Goal: Task Accomplishment & Management: Complete application form

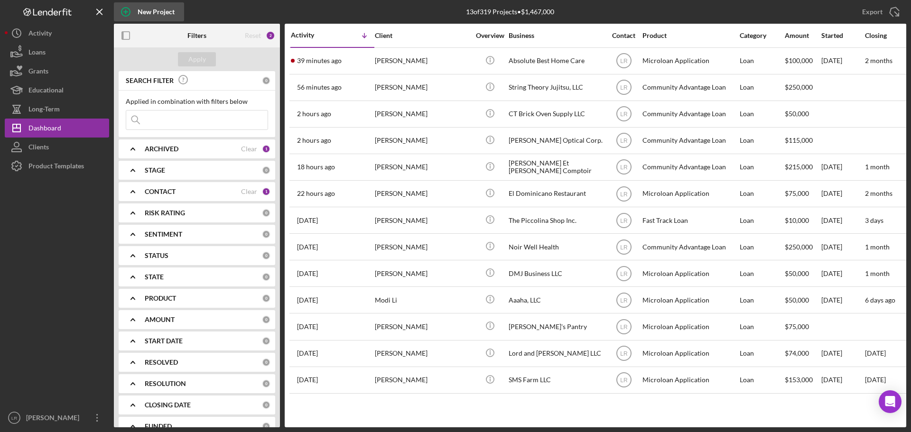
click at [145, 10] on div "New Project" at bounding box center [156, 11] width 37 height 19
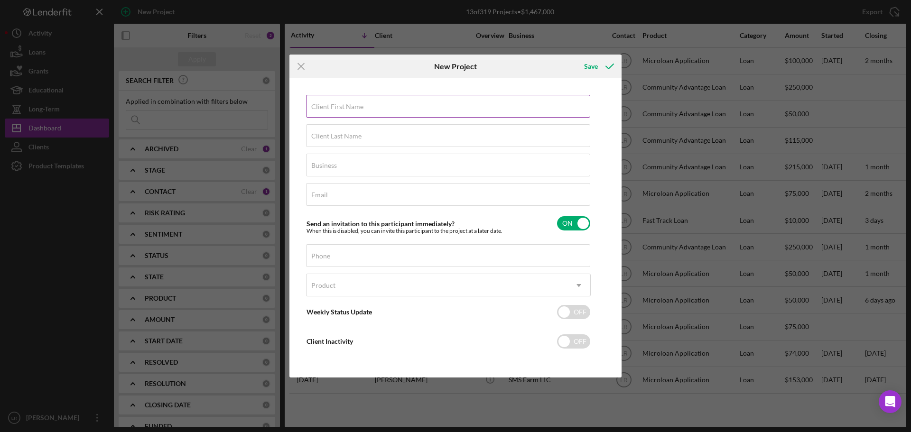
click at [353, 107] on label "Client First Name" at bounding box center [337, 107] width 52 height 8
click at [353, 107] on input "Client First Name" at bounding box center [448, 106] width 284 height 23
type input "Rajhe"
type input "[PERSON_NAME]"
click at [333, 171] on input "Business" at bounding box center [448, 165] width 284 height 23
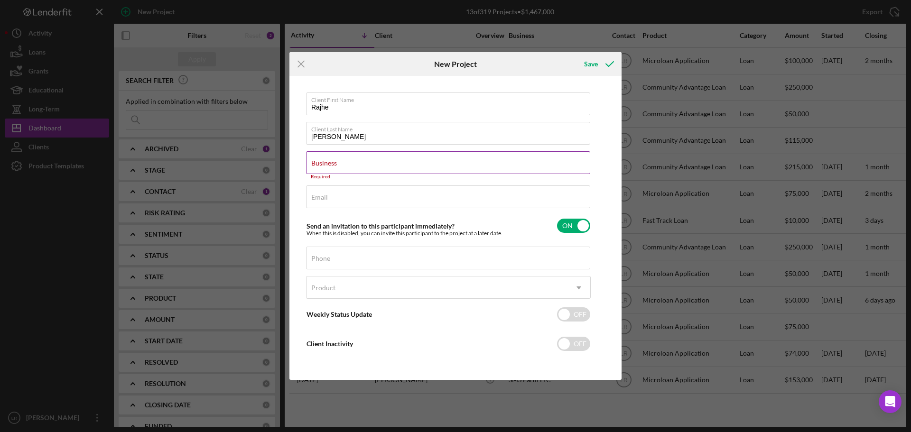
click at [337, 159] on label "Business" at bounding box center [324, 163] width 26 height 8
click at [354, 159] on input "Business" at bounding box center [448, 162] width 284 height 23
paste input "Nature Jhuices"
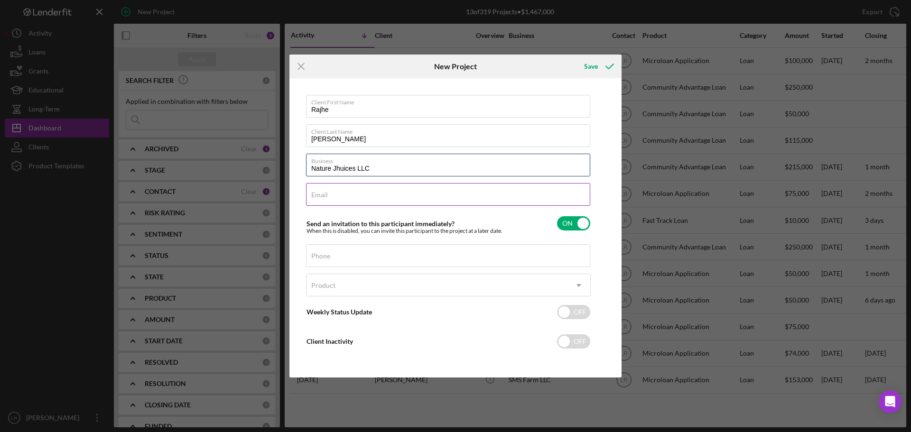
type input "Nature Jhuices LLC"
drag, startPoint x: 351, startPoint y: 195, endPoint x: 299, endPoint y: 219, distance: 56.9
click at [351, 195] on div "Email Required" at bounding box center [448, 195] width 285 height 24
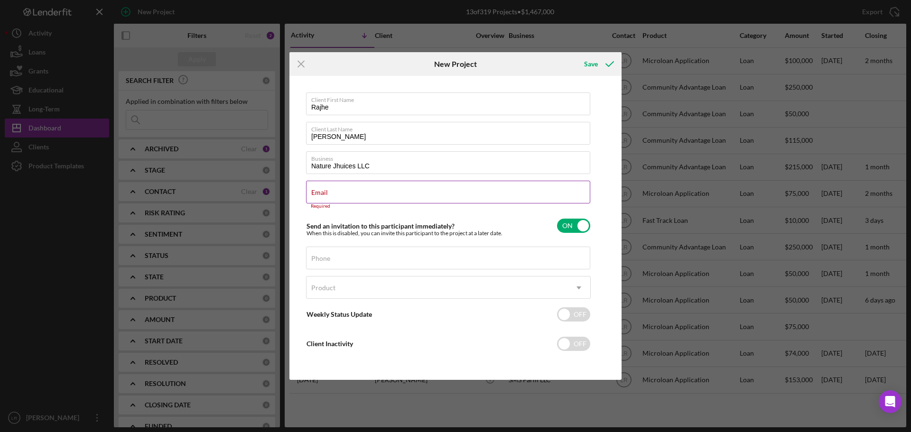
click at [328, 193] on label "Email" at bounding box center [319, 193] width 17 height 8
click at [333, 193] on input "Email" at bounding box center [448, 192] width 284 height 23
paste input "[EMAIL_ADDRESS][DOMAIN_NAME]"
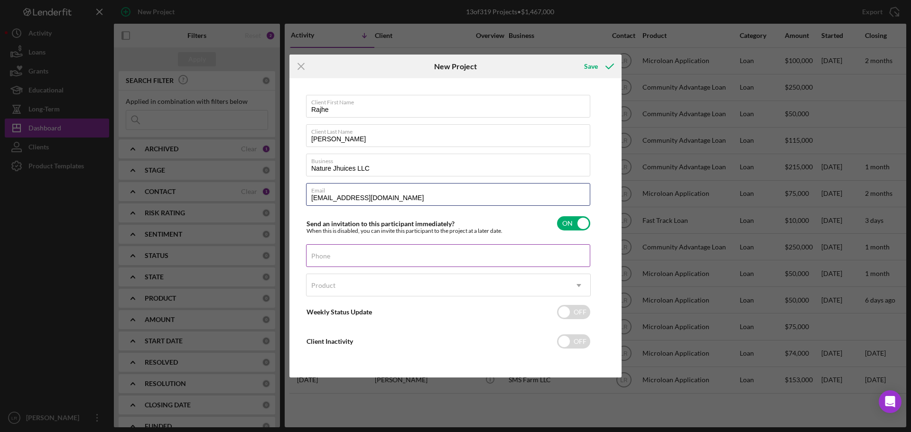
type input "[EMAIL_ADDRESS][DOMAIN_NAME]"
drag, startPoint x: 340, startPoint y: 256, endPoint x: 331, endPoint y: 253, distance: 9.0
click at [340, 256] on div "Phone" at bounding box center [448, 256] width 285 height 24
click at [339, 256] on div "Phone" at bounding box center [448, 256] width 285 height 24
click at [342, 255] on label "Phone" at bounding box center [450, 250] width 279 height 10
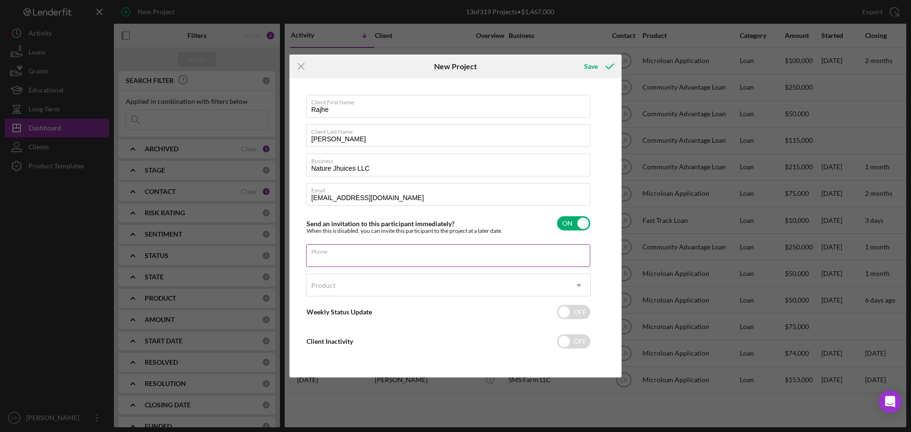
click at [342, 255] on input "Phone" at bounding box center [448, 255] width 284 height 23
paste input "[PHONE_NUMBER]"
type input "[PHONE_NUMBER]"
click at [414, 286] on div "Product" at bounding box center [436, 286] width 261 height 22
click at [388, 281] on div "Product" at bounding box center [436, 286] width 261 height 22
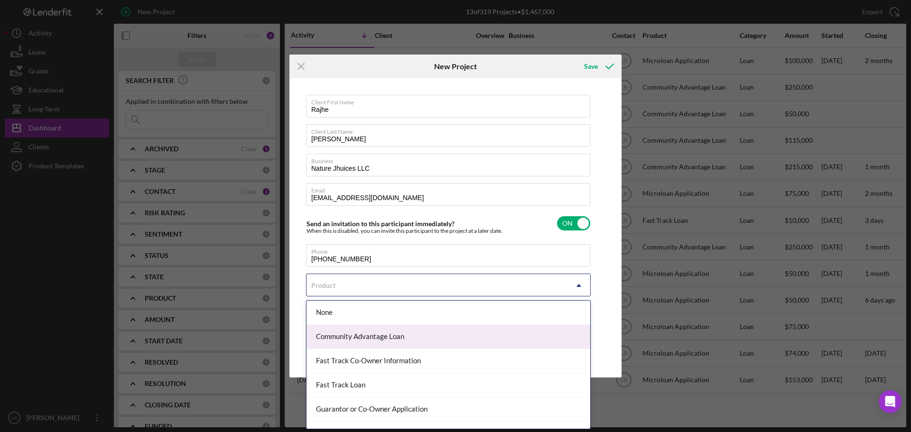
scroll to position [41, 0]
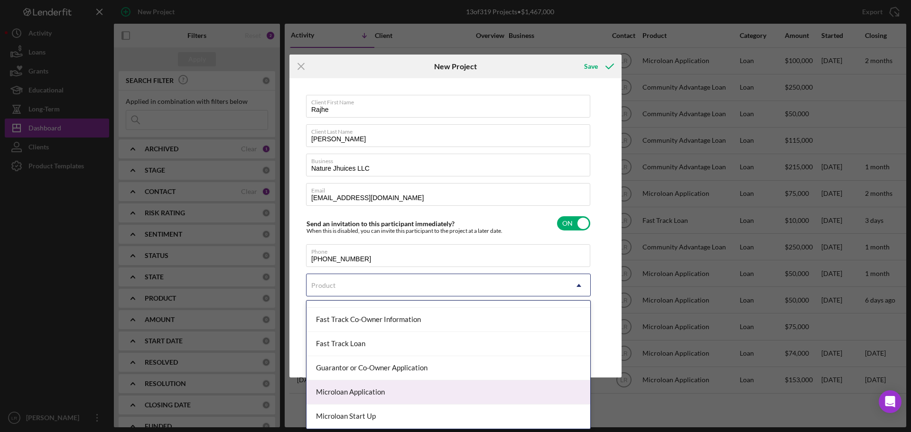
click at [345, 392] on div "Microloan Application" at bounding box center [448, 392] width 284 height 24
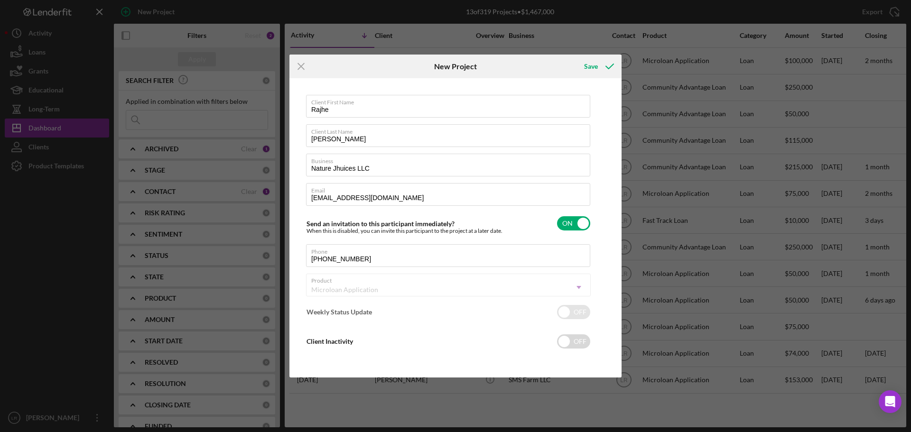
checkbox input "true"
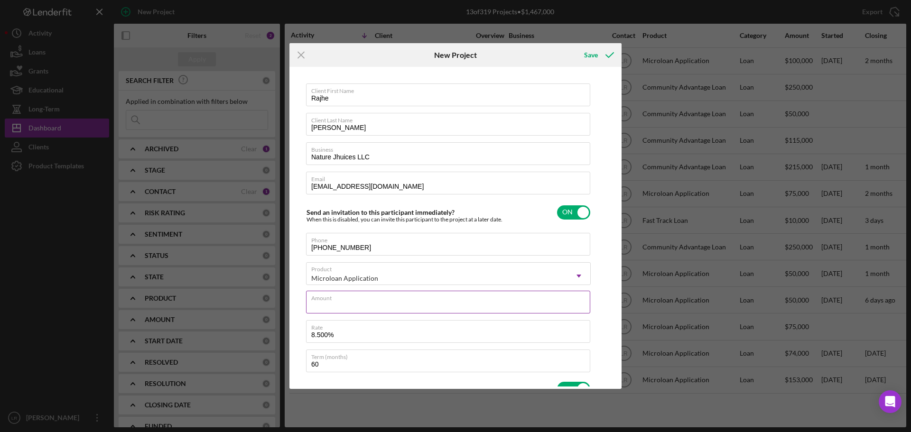
click at [342, 314] on input "Amount" at bounding box center [448, 302] width 284 height 23
type input "$7"
type textarea "Here's a snapshot of information that has been fully approved, as well as the i…"
type input "$75"
type textarea "Here's a snapshot of information that has been fully approved, as well as the i…"
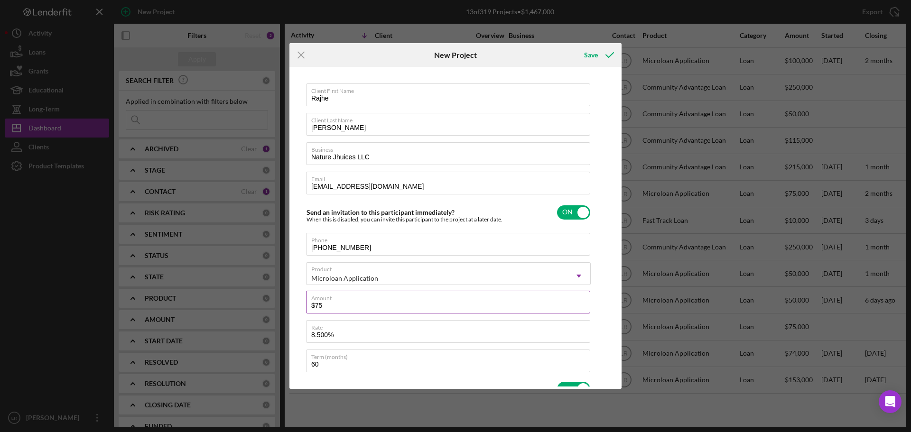
type input "$750"
type textarea "Here's a snapshot of information that has been fully approved, as well as the i…"
type input "$7,500"
type textarea "Here's a snapshot of information that has been fully approved, as well as the i…"
type input "$75,000"
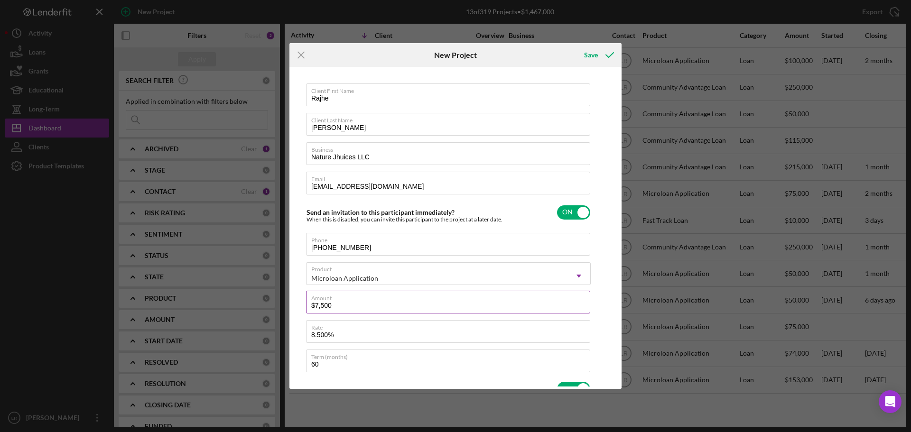
type textarea "Here's a snapshot of information that has been fully approved, as well as the i…"
type input "$75,000"
type textarea "Here's a snapshot of information that has been fully approved, as well as the i…"
click at [343, 388] on div "Client First Name [PERSON_NAME] Client Last Name [PERSON_NAME] Business Nature …" at bounding box center [455, 228] width 332 height 322
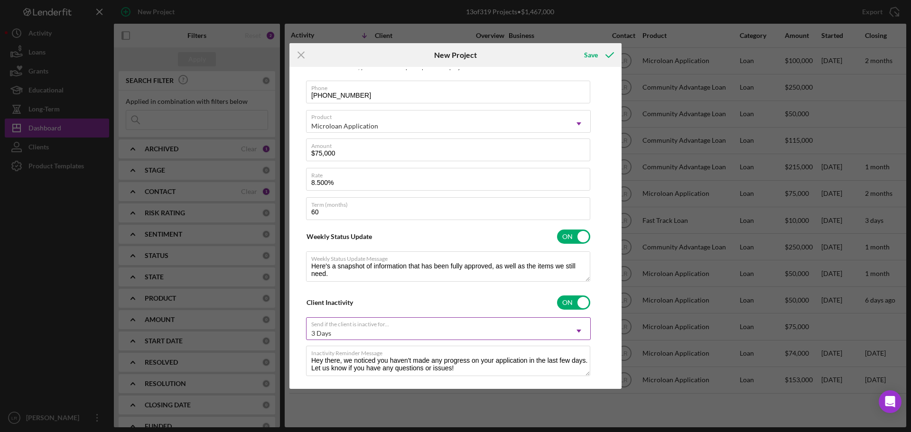
scroll to position [167, 0]
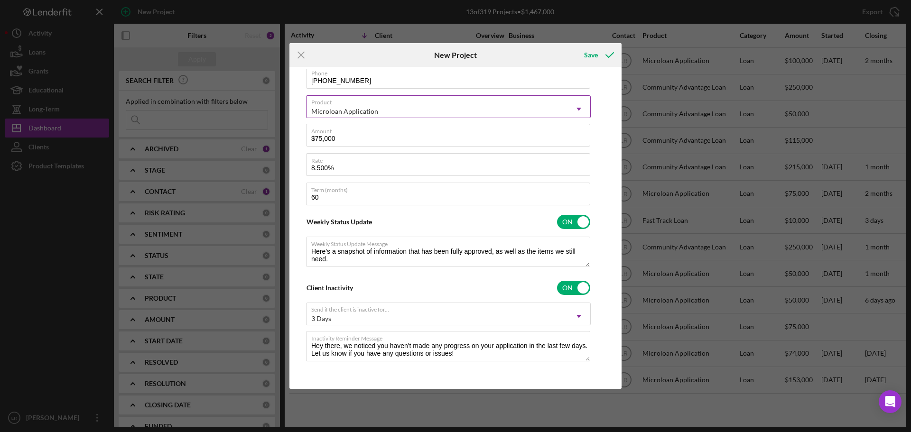
click at [365, 107] on div "Microloan Application" at bounding box center [436, 112] width 261 height 22
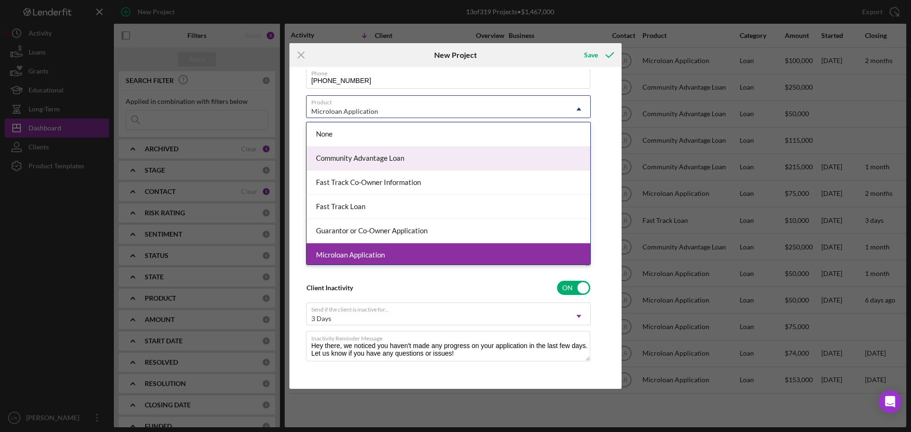
click at [361, 156] on div "Community Advantage Loan" at bounding box center [448, 159] width 284 height 24
checkbox input "false"
checkbox input "true"
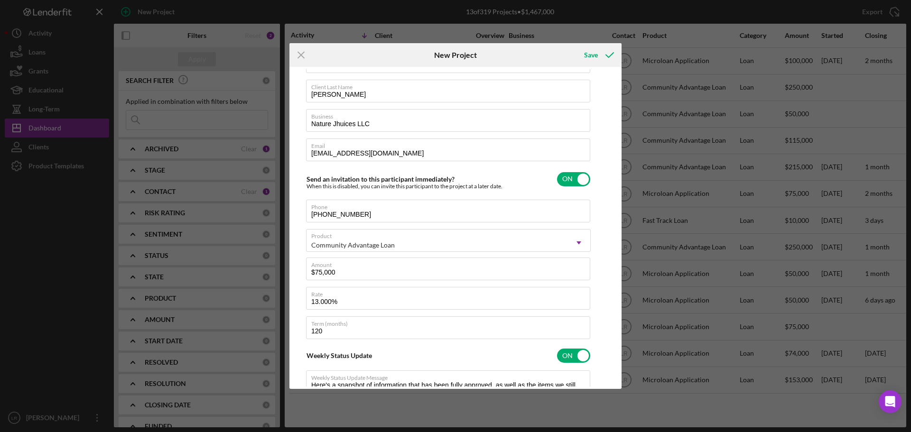
scroll to position [47, 0]
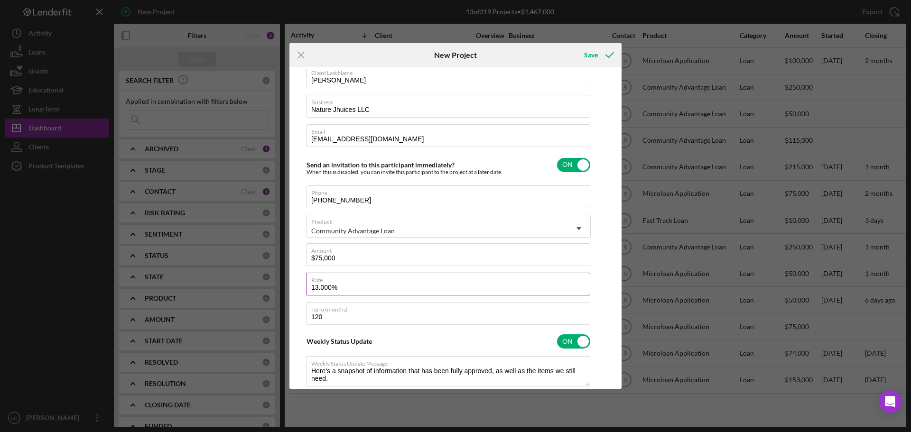
click at [324, 285] on input "13.000%" at bounding box center [448, 284] width 284 height 23
type input "13.00%"
type textarea "Here's a snapshot of information that has been fully approved, as well as the i…"
type input "13.500%"
type textarea "Here's a snapshot of information that has been fully approved, as well as the i…"
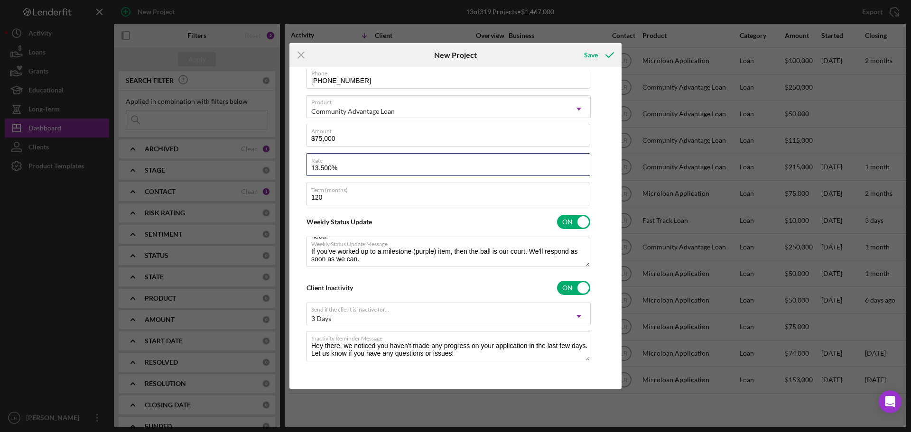
scroll to position [0, 0]
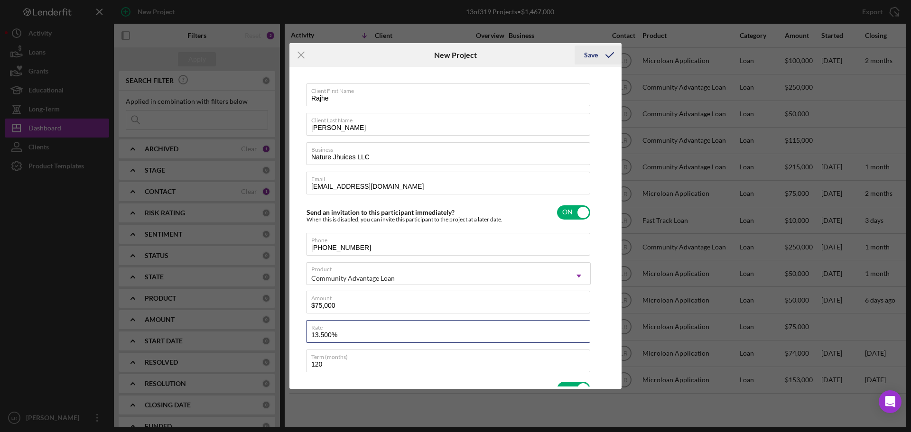
type input "13.500%"
click at [597, 54] on button "Save" at bounding box center [597, 55] width 47 height 19
type textarea "Here's a snapshot of information that has been fully approved, as well as the i…"
checkbox input "false"
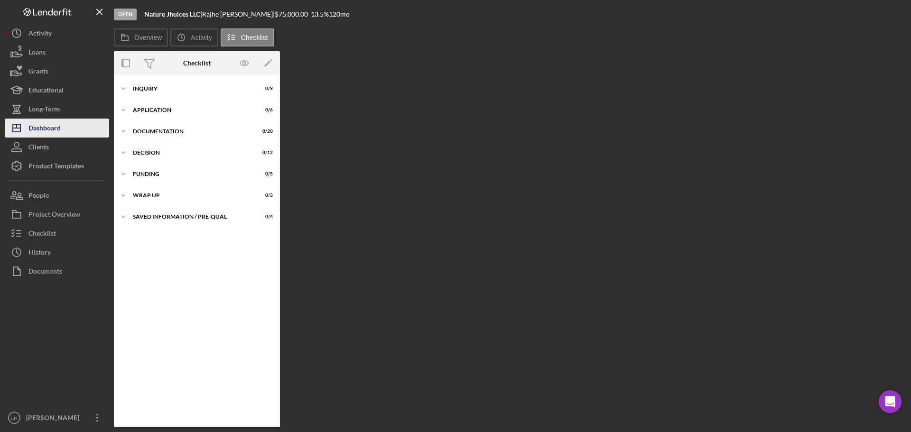
click at [59, 125] on div "Dashboard" at bounding box center [44, 129] width 32 height 21
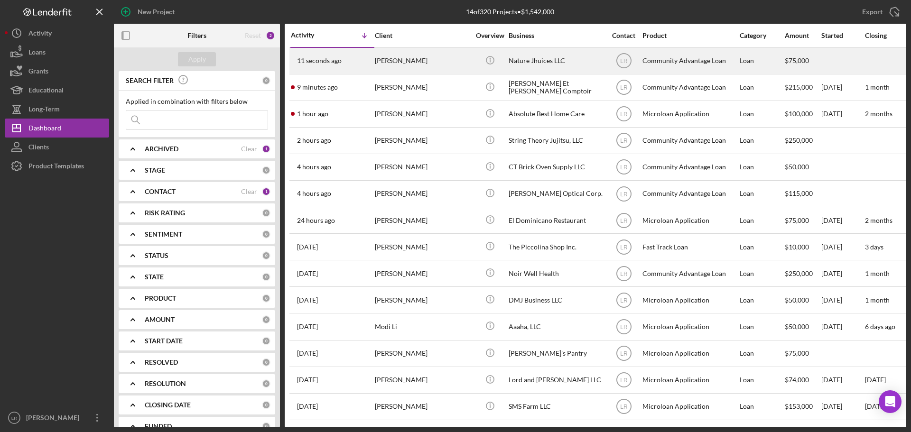
click at [349, 55] on div "11 seconds ago [PERSON_NAME]" at bounding box center [332, 60] width 83 height 25
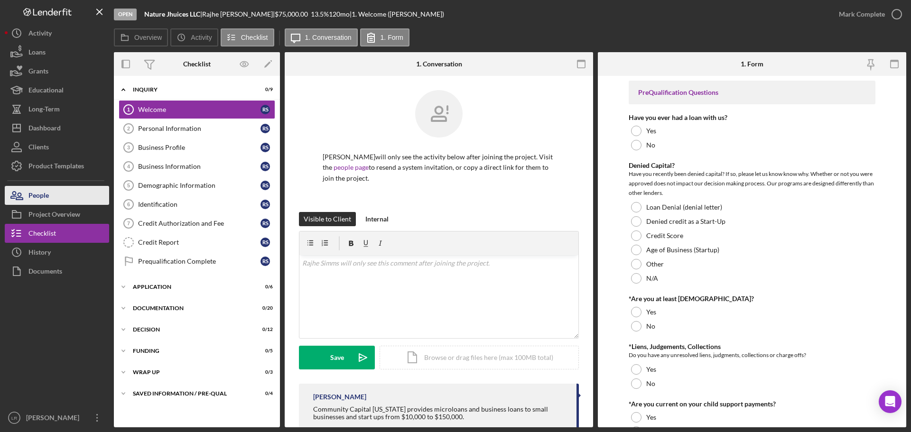
click at [59, 197] on button "People" at bounding box center [57, 195] width 104 height 19
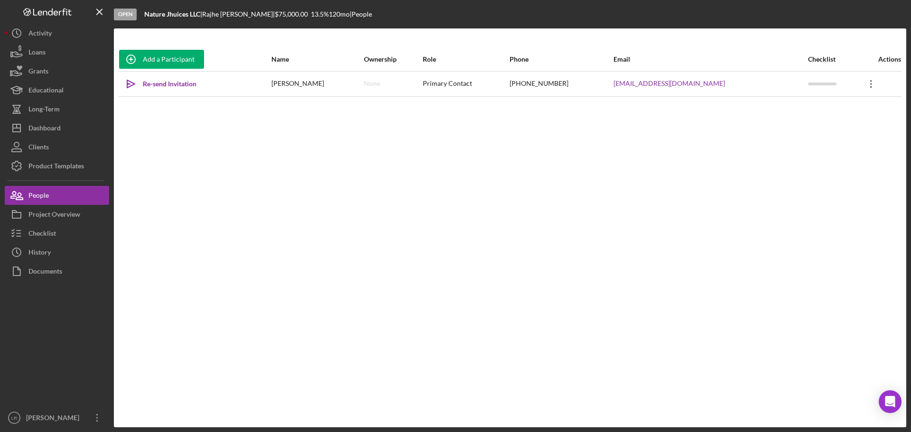
click at [866, 83] on icon "Icon/Overflow" at bounding box center [871, 84] width 24 height 24
click at [805, 130] on button "Icon/Link Get Invitation Link" at bounding box center [822, 128] width 104 height 19
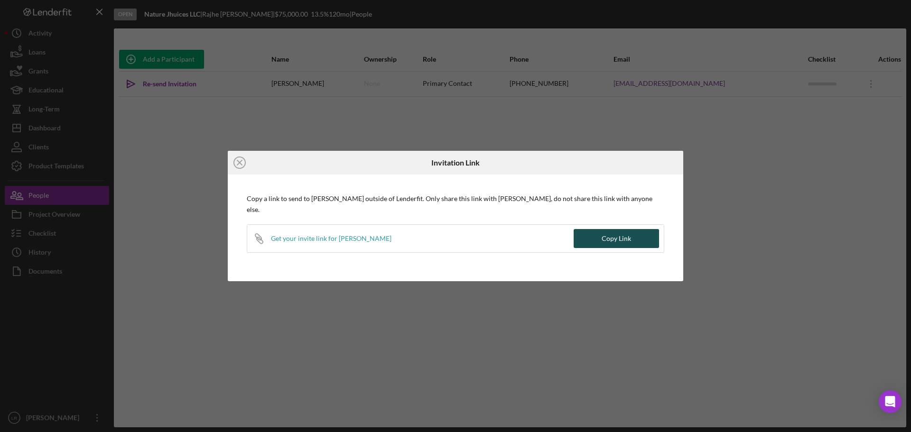
click at [615, 232] on div "Copy Link" at bounding box center [615, 238] width 29 height 19
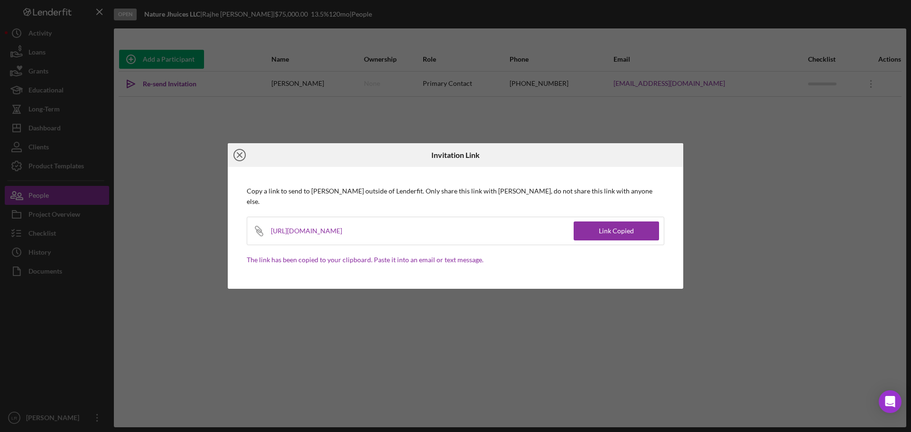
click at [243, 158] on icon "Icon/Close" at bounding box center [240, 155] width 24 height 24
